Goal: Information Seeking & Learning: Learn about a topic

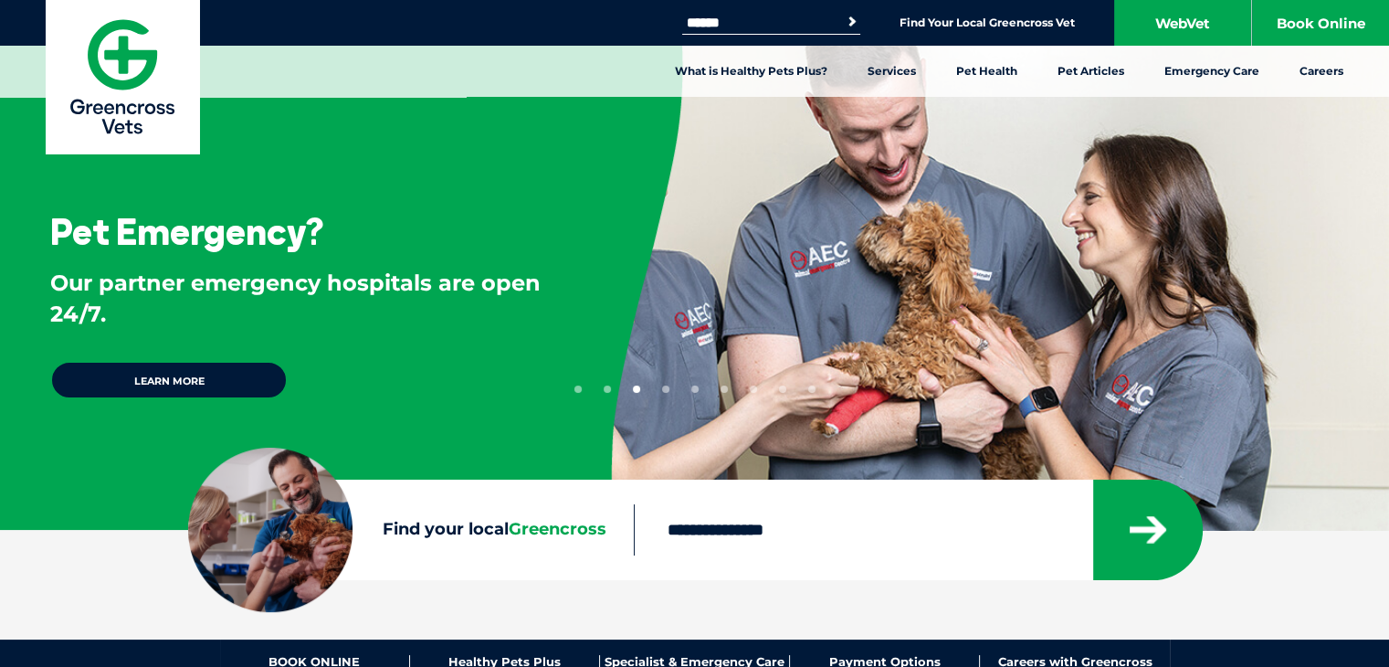
click at [763, 8] on div "Search for: Search Find Your Local Greencross Vet WebVet Book Online" at bounding box center [694, 23] width 1389 height 46
click at [754, 21] on input "Search for:" at bounding box center [759, 23] width 155 height 15
click at [853, 19] on button "Search" at bounding box center [840, 21] width 42 height 26
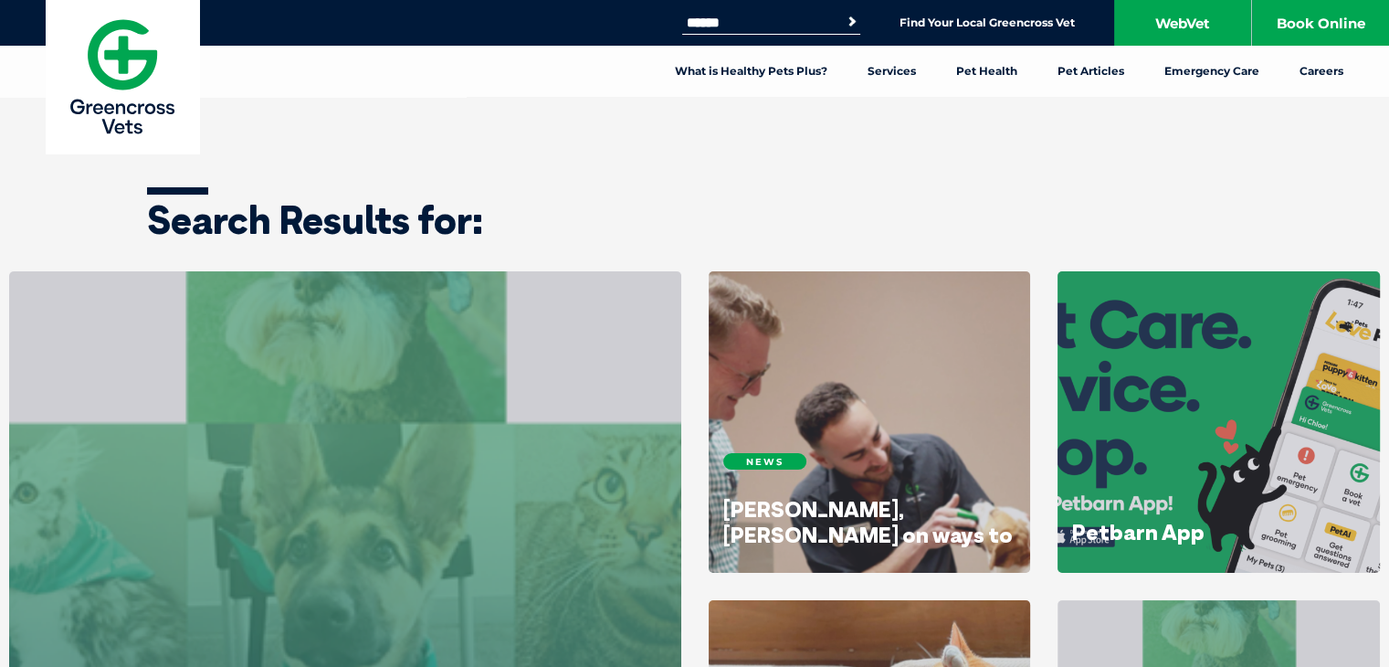
click at [521, 216] on h1 "Search Results for:" at bounding box center [695, 220] width 1096 height 38
click at [748, 9] on div "Search for: Search Find Your Local Greencross Vet WebVet Book Online" at bounding box center [694, 23] width 1389 height 46
click at [735, 27] on input "Search for:" at bounding box center [759, 23] width 155 height 15
type input "*******"
click at [843, 13] on button "Search" at bounding box center [852, 22] width 18 height 18
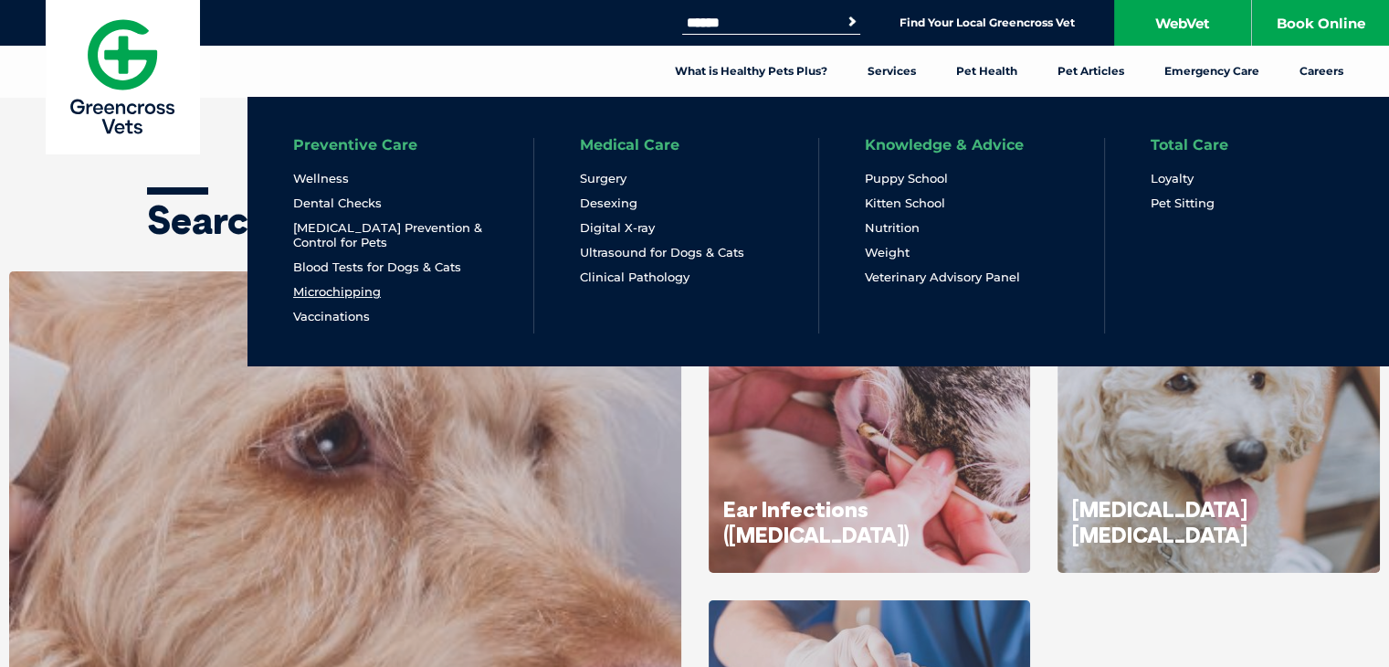
click at [313, 293] on link "Microchipping" at bounding box center [337, 292] width 88 height 16
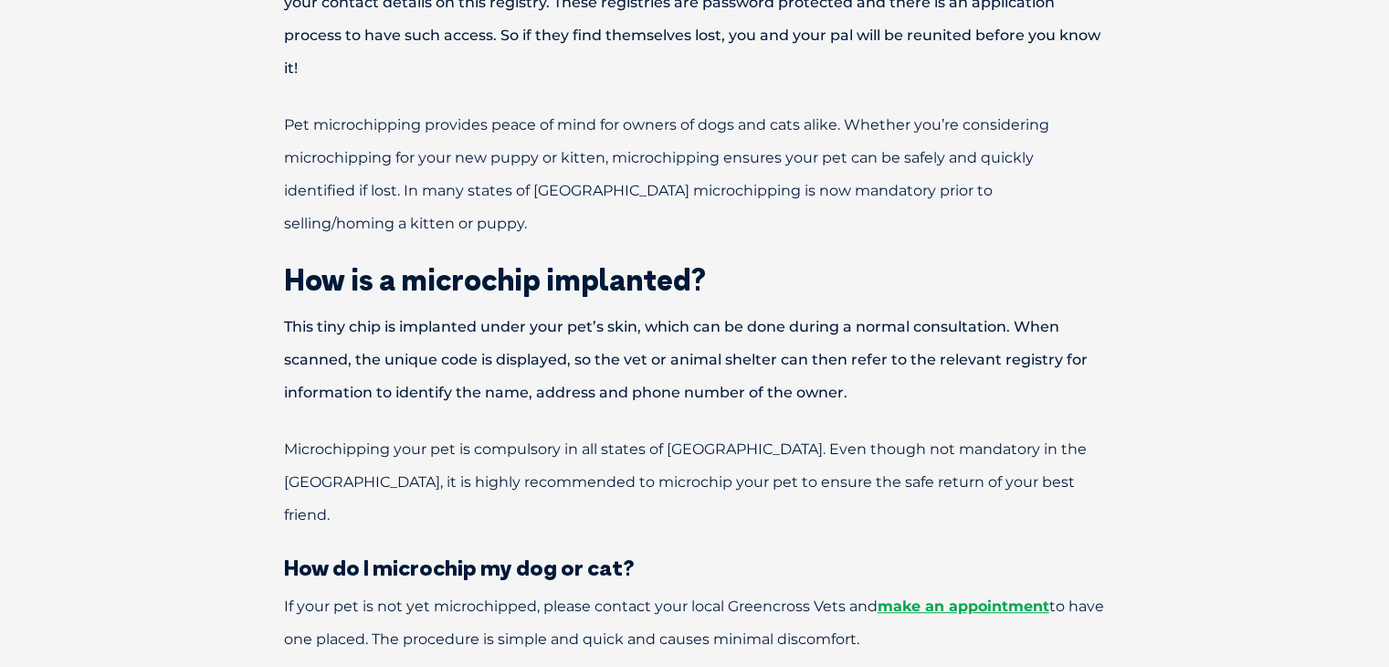
scroll to position [680, 0]
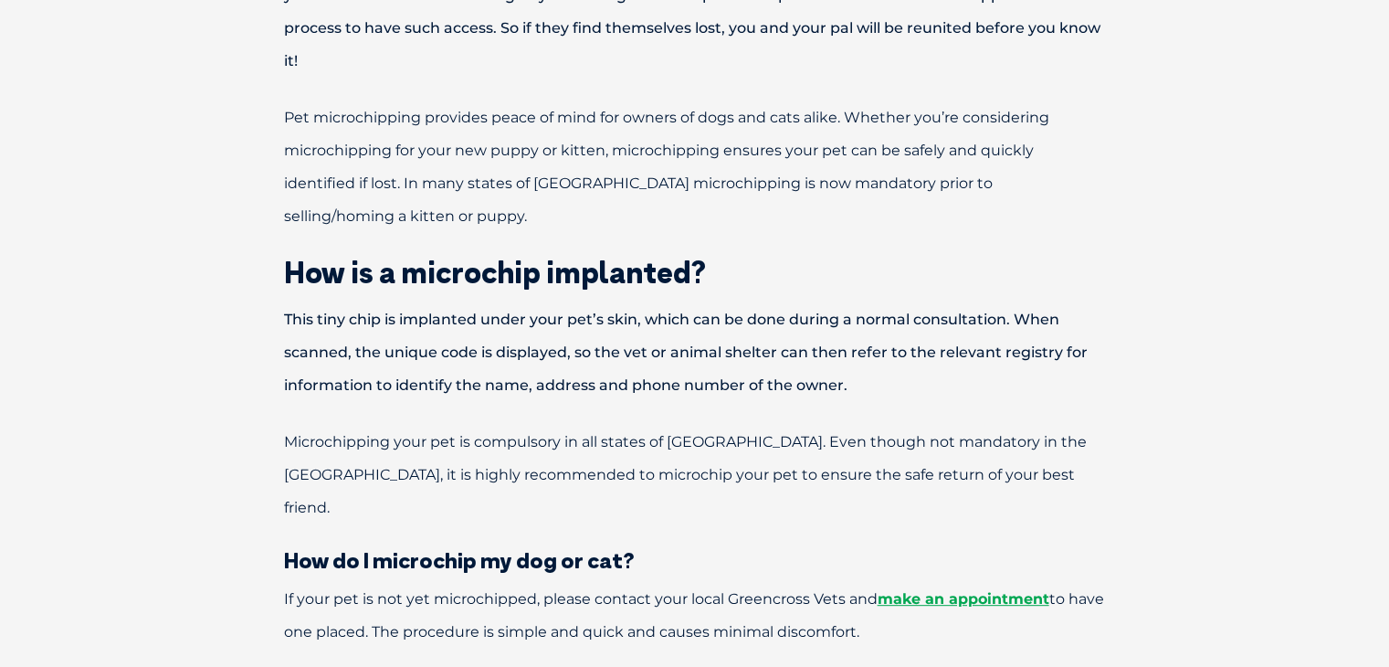
drag, startPoint x: 1381, startPoint y: 274, endPoint x: 1382, endPoint y: 295, distance: 21.0
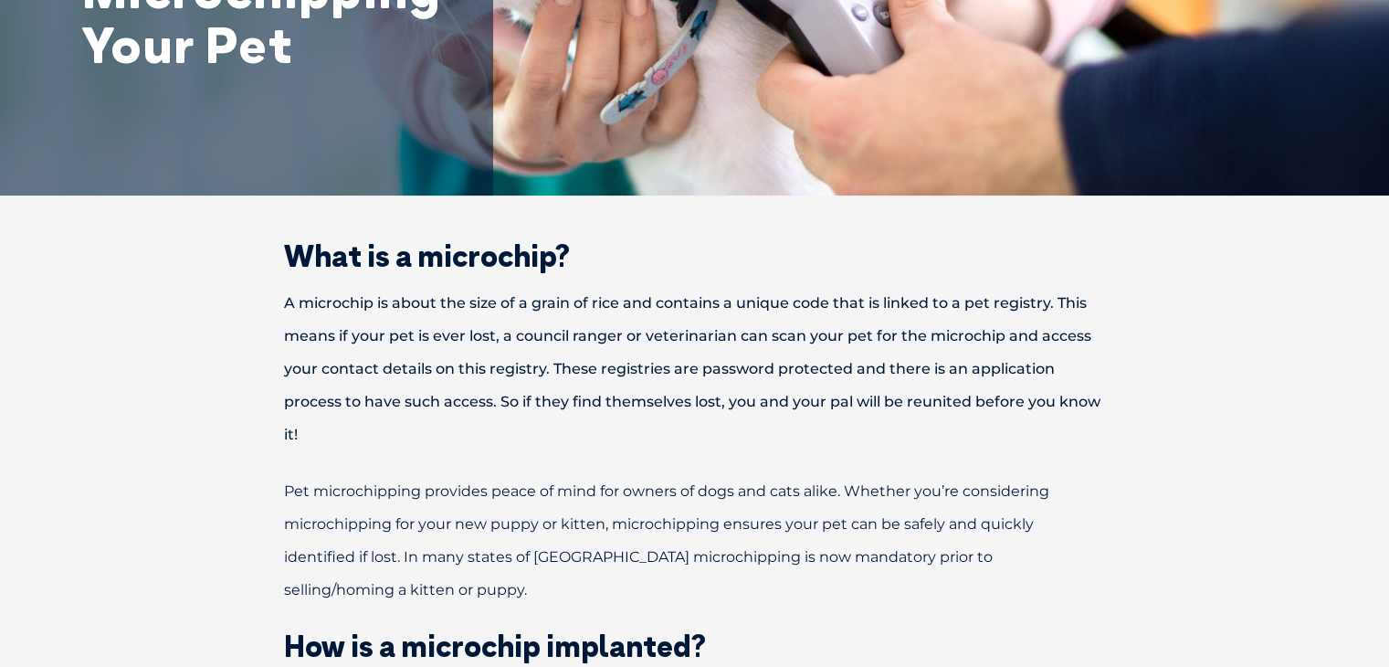
scroll to position [0, 0]
